Goal: Information Seeking & Learning: Learn about a topic

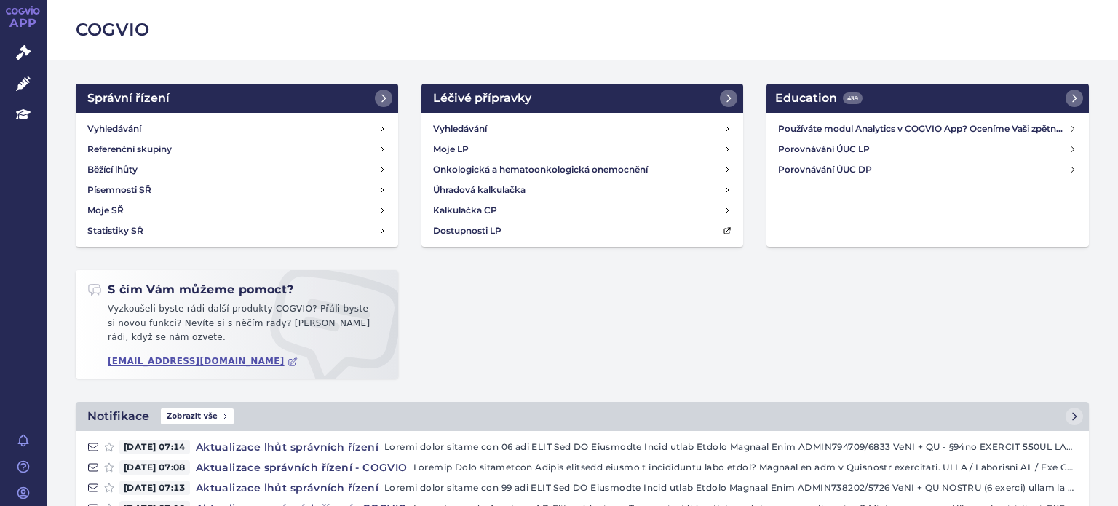
click at [26, 61] on link "Správní řízení" at bounding box center [23, 53] width 47 height 31
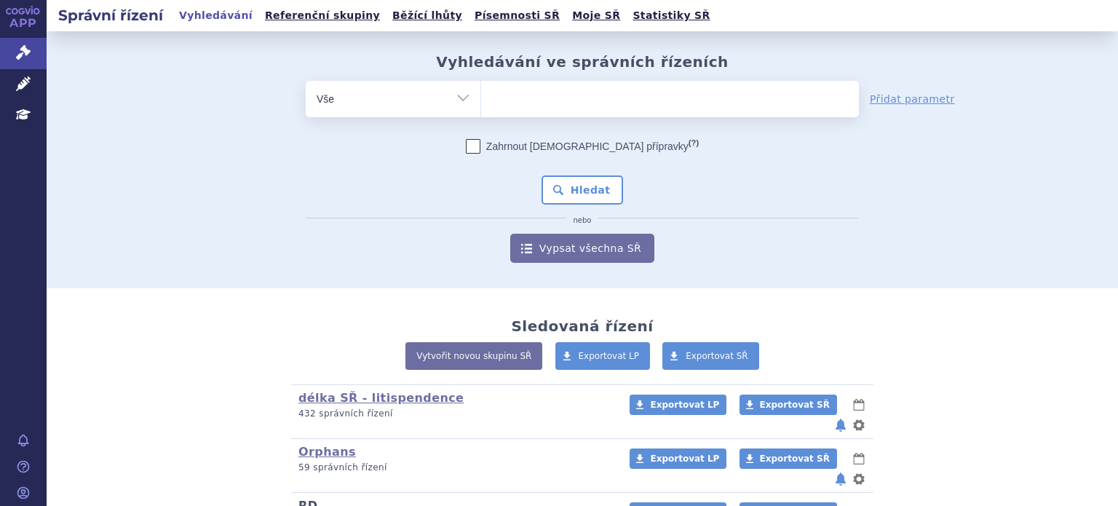
click at [305, 498] on link "RD" at bounding box center [307, 505] width 19 height 14
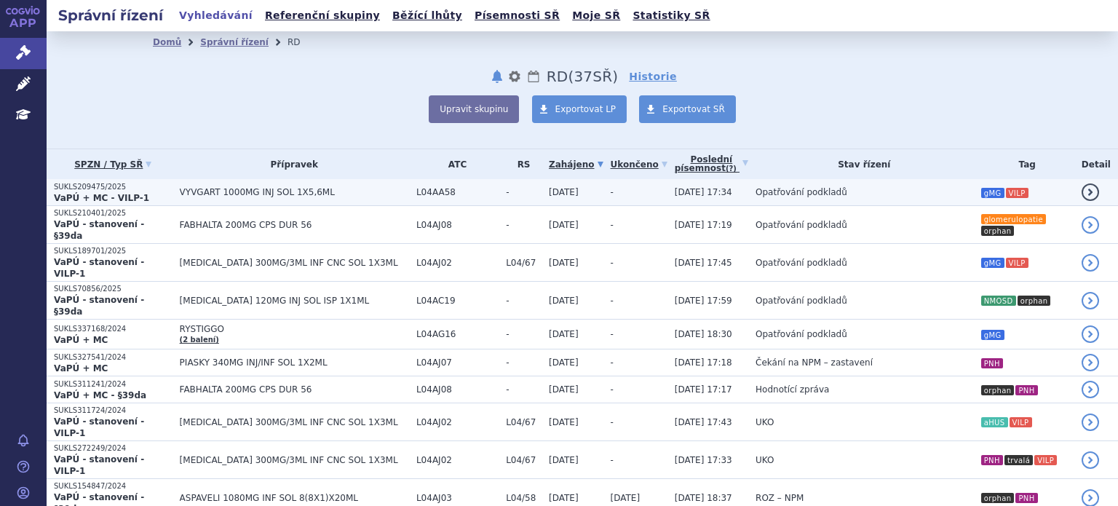
click at [260, 194] on span "VYVGART 1000MG INJ SOL 1X5,6ML" at bounding box center [294, 192] width 229 height 10
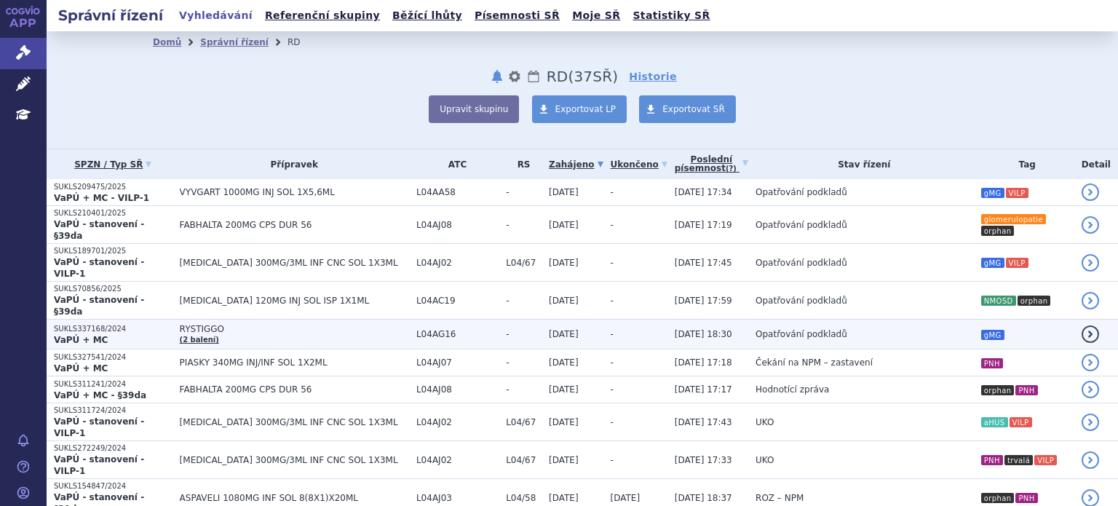
click at [222, 324] on span "RYSTIGGO" at bounding box center [294, 329] width 229 height 10
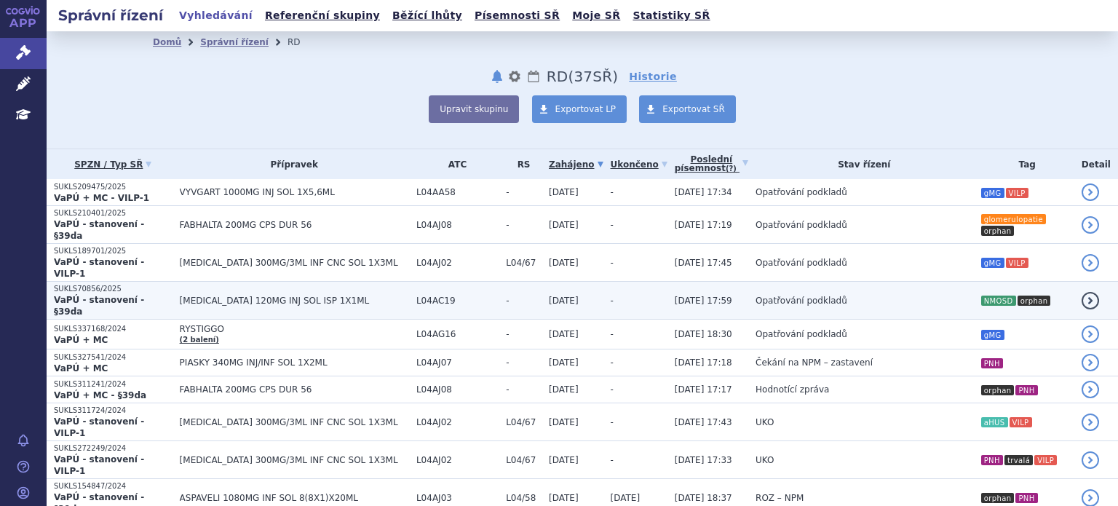
click at [237, 295] on span "[MEDICAL_DATA] 120MG INJ SOL ISP 1X1ML" at bounding box center [294, 300] width 229 height 10
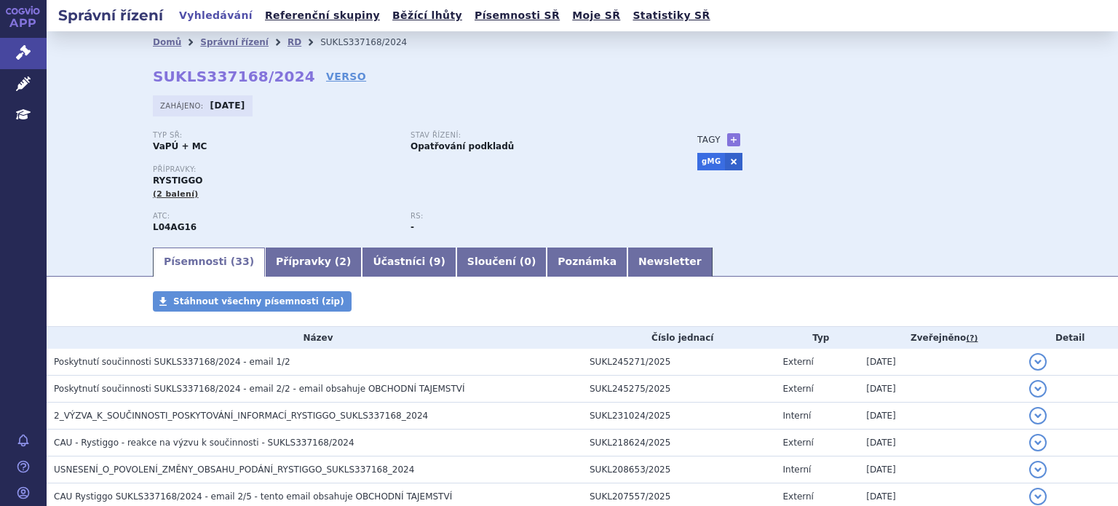
click at [328, 81] on div "Domů Správní řízení RD SUKLS337168/2024 SUKLS337168/2024 VERSO Zahájeno: 23.12.…" at bounding box center [582, 149] width 917 height 192
click at [326, 77] on link "VERSO" at bounding box center [346, 76] width 40 height 15
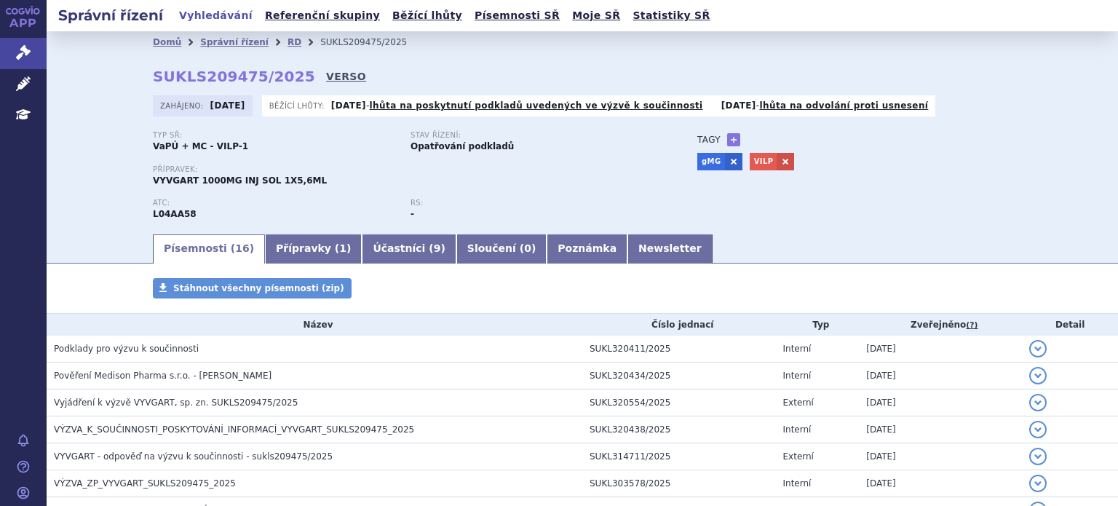
click at [326, 77] on link "VERSO" at bounding box center [346, 76] width 40 height 15
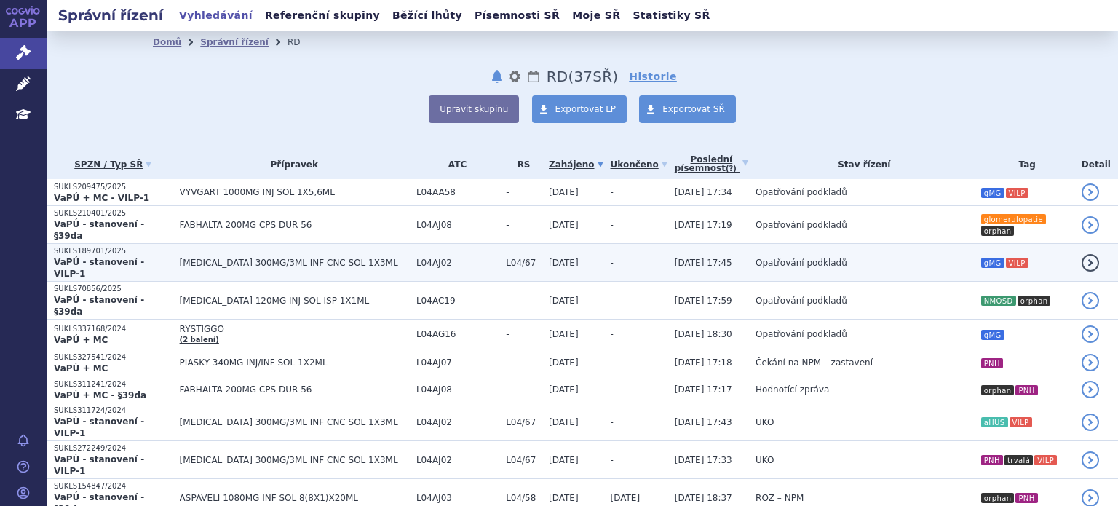
click at [197, 251] on td "[MEDICAL_DATA] 300MG/3ML INF CNC SOL 1X3ML" at bounding box center [290, 263] width 236 height 38
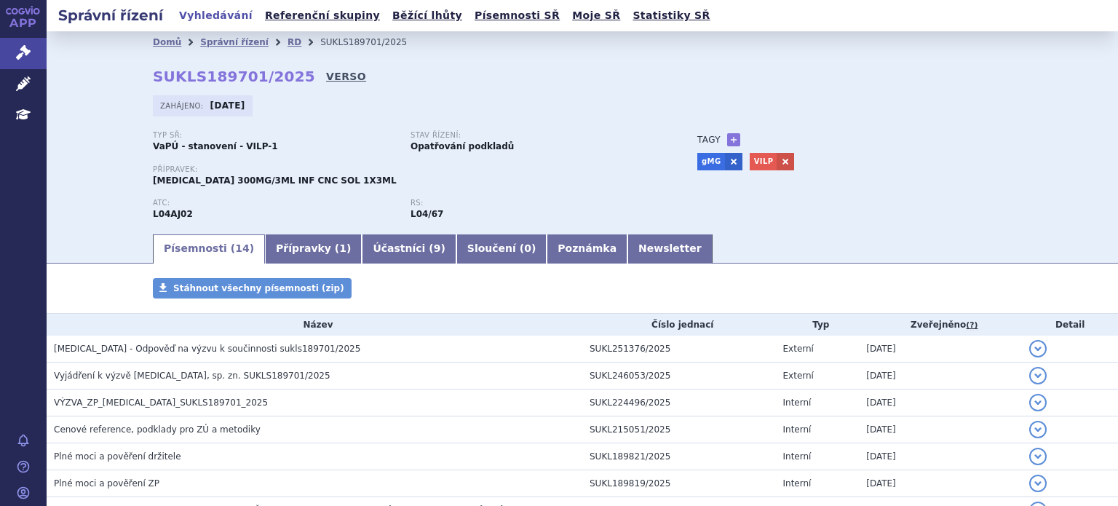
click at [326, 78] on link "VERSO" at bounding box center [346, 76] width 40 height 15
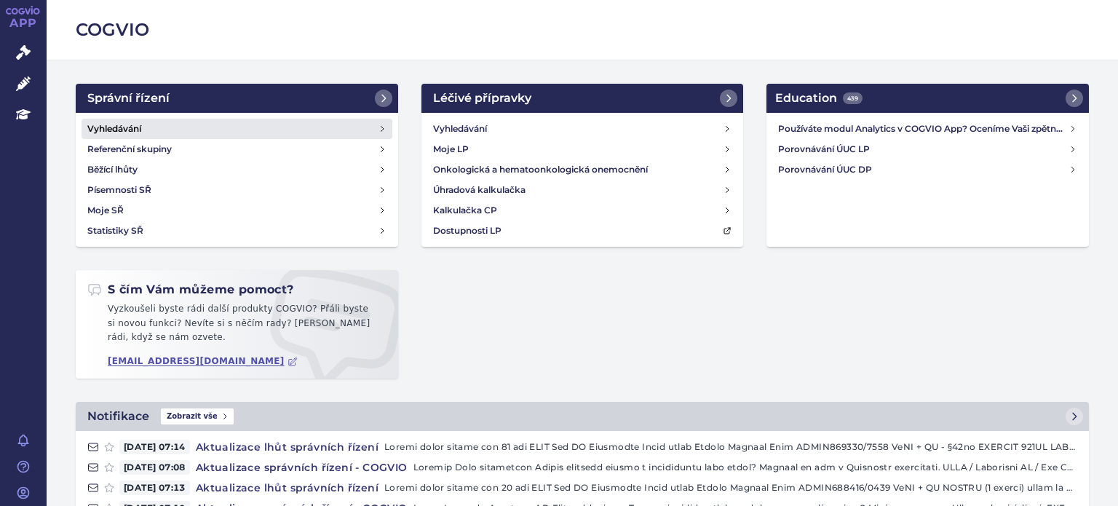
click at [98, 130] on h4 "Vyhledávání" at bounding box center [114, 129] width 54 height 15
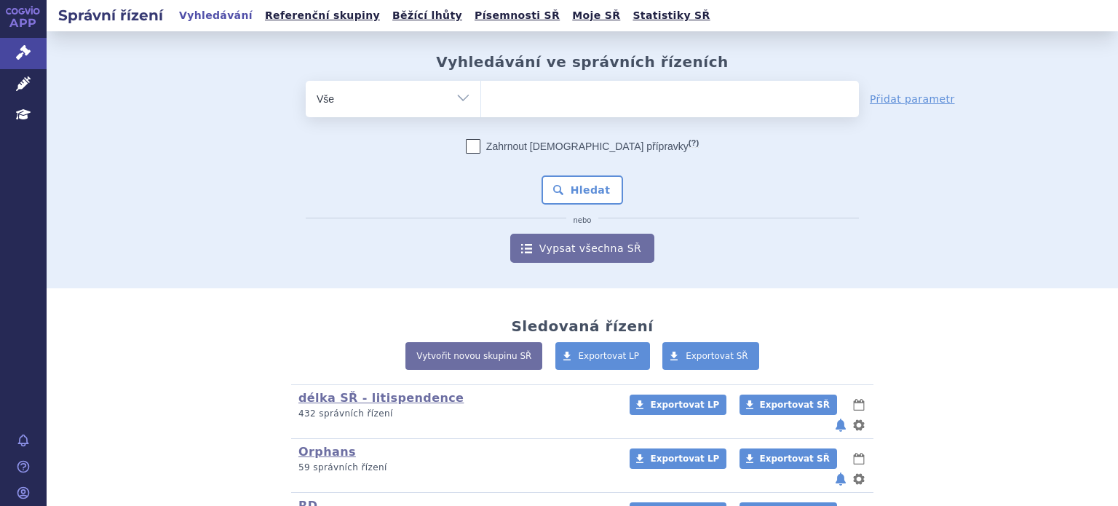
click at [303, 498] on link "RD" at bounding box center [307, 505] width 19 height 14
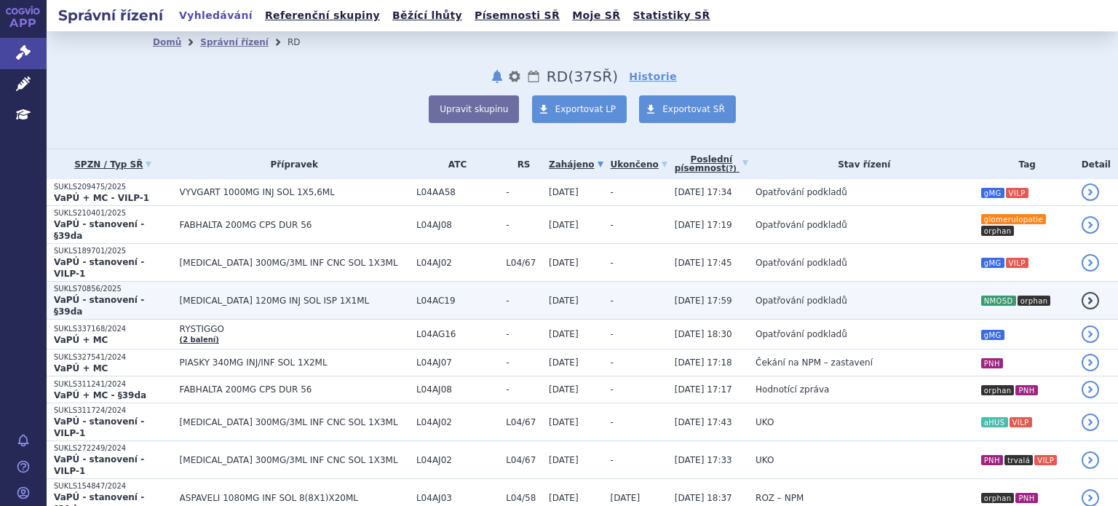
click at [230, 295] on span "ENSPRYNG 120MG INJ SOL ISP 1X1ML" at bounding box center [294, 300] width 229 height 10
